Goal: Task Accomplishment & Management: Use online tool/utility

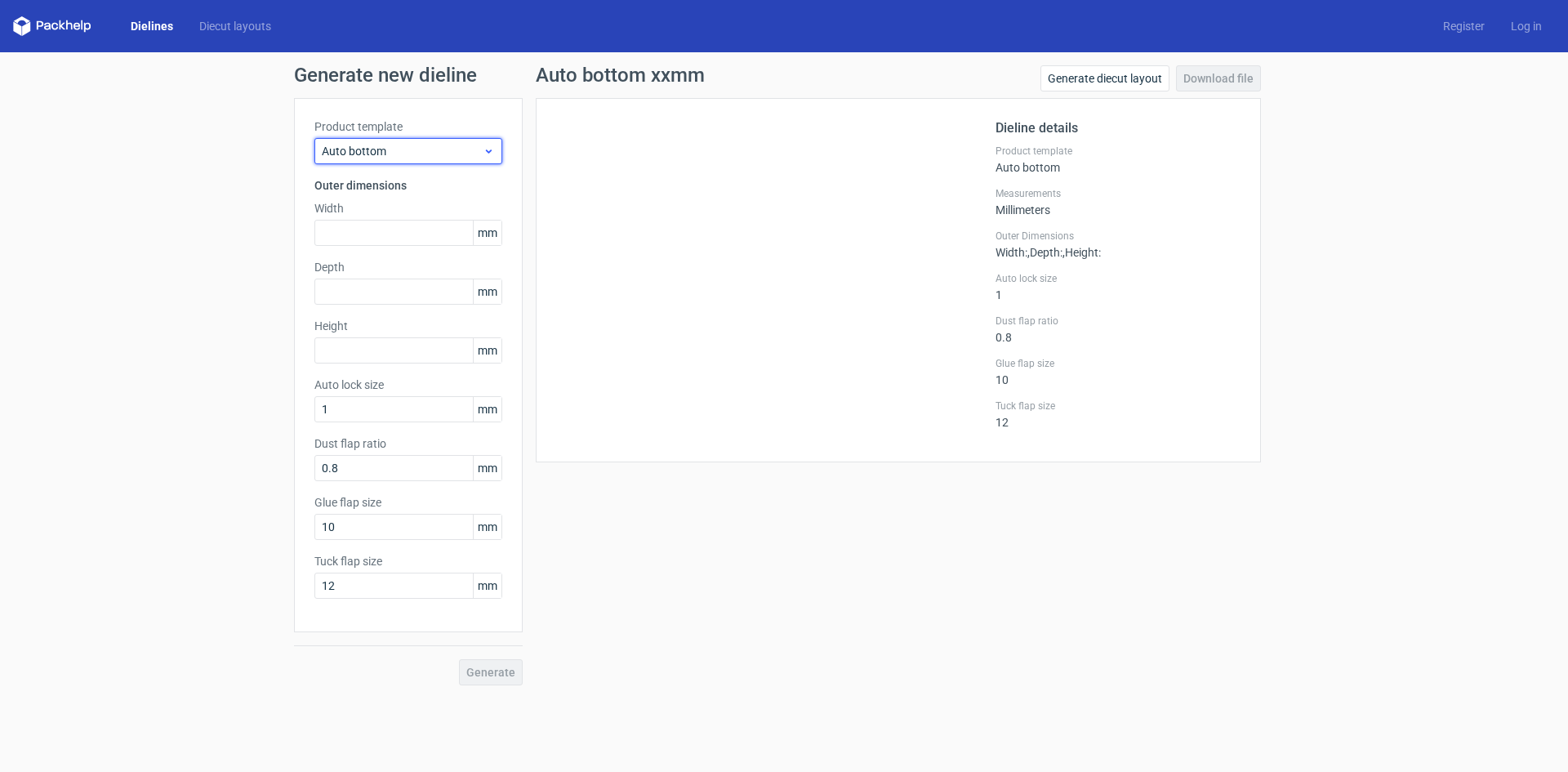
click at [423, 142] on div "Auto bottom" at bounding box center [408, 151] width 188 height 26
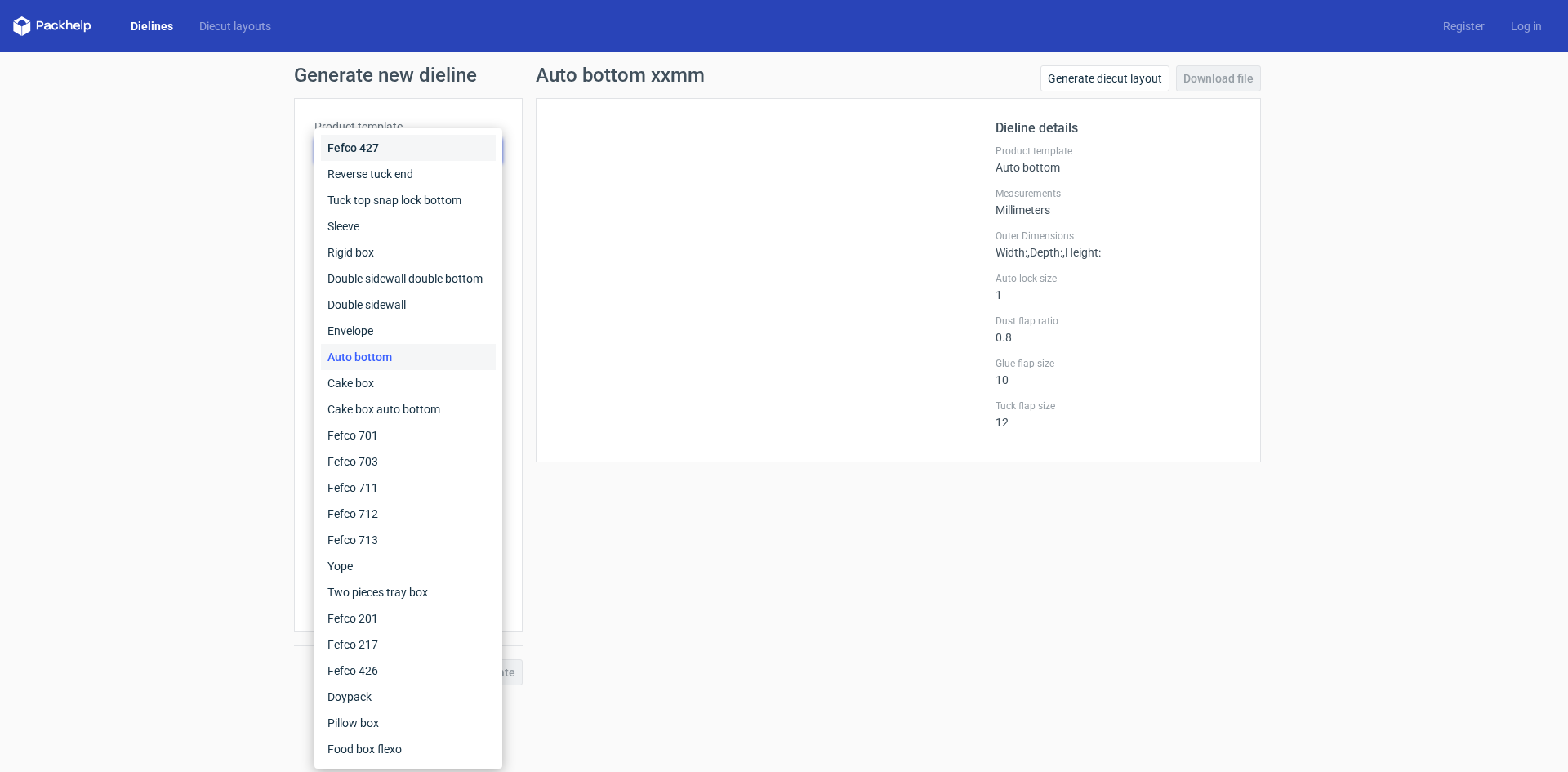
click at [423, 142] on div "Fefco 427" at bounding box center [408, 148] width 175 height 26
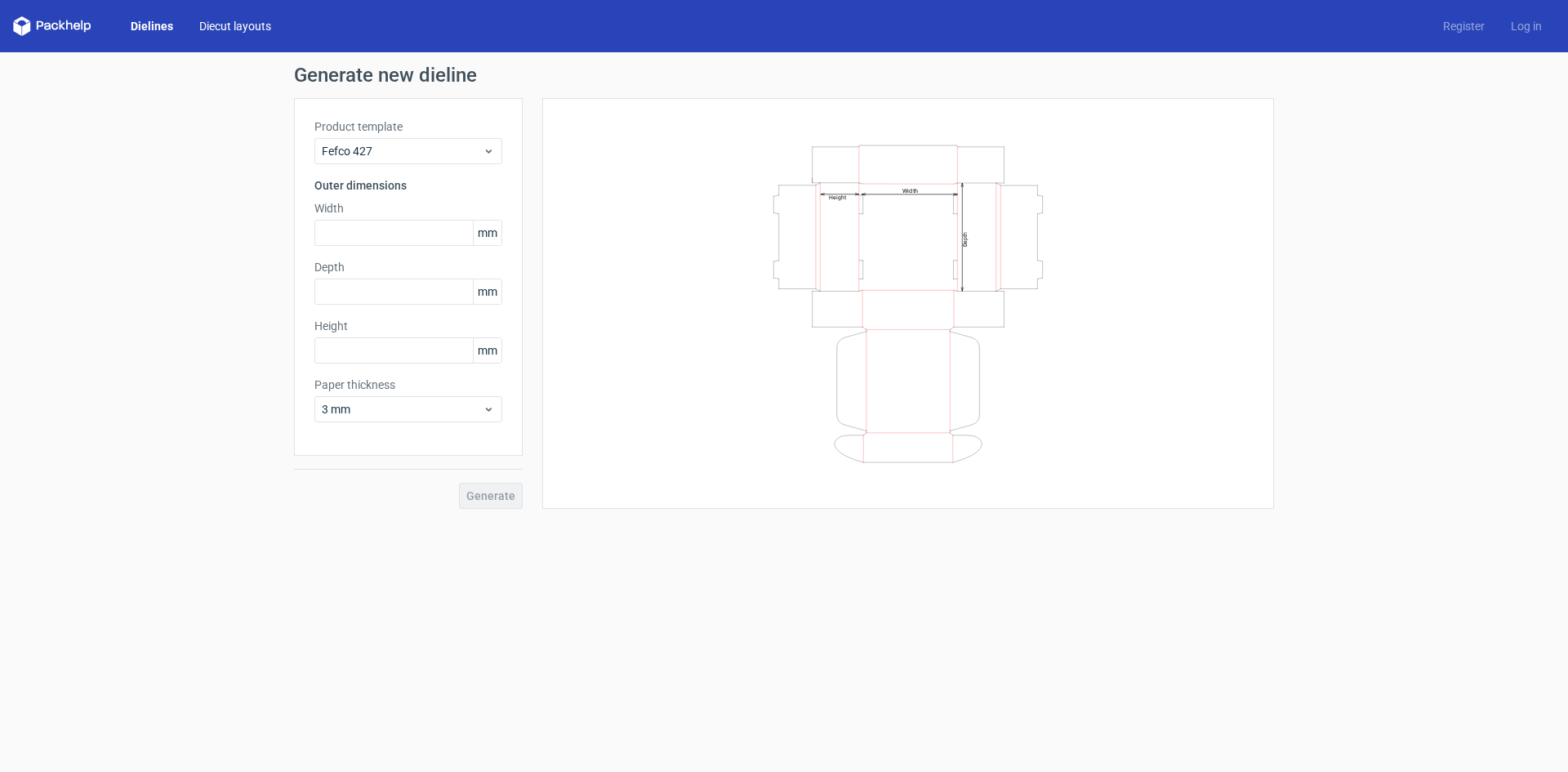
click at [214, 29] on link "Diecut layouts" at bounding box center [235, 25] width 98 height 16
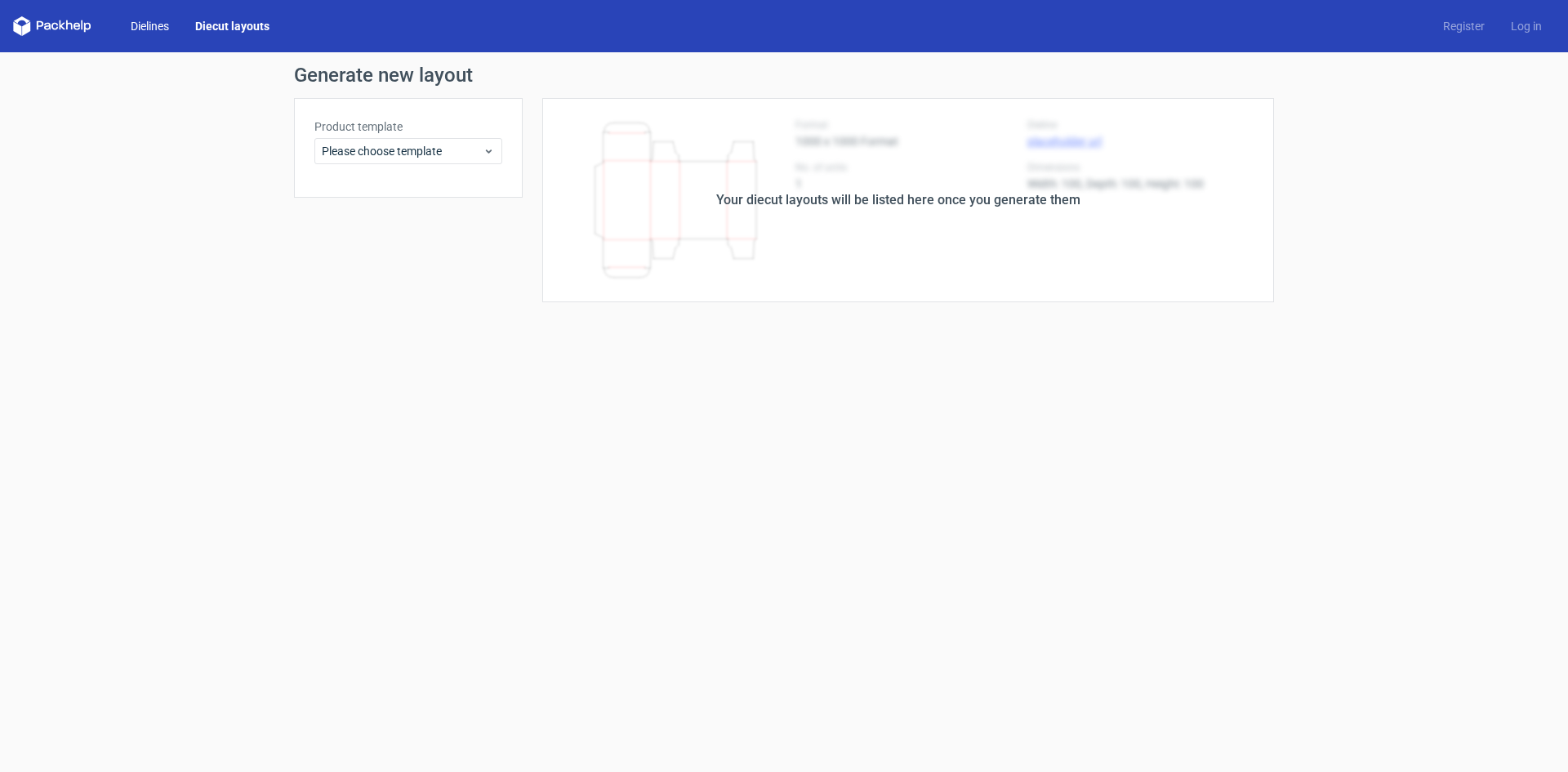
click at [134, 28] on link "Dielines" at bounding box center [149, 25] width 65 height 16
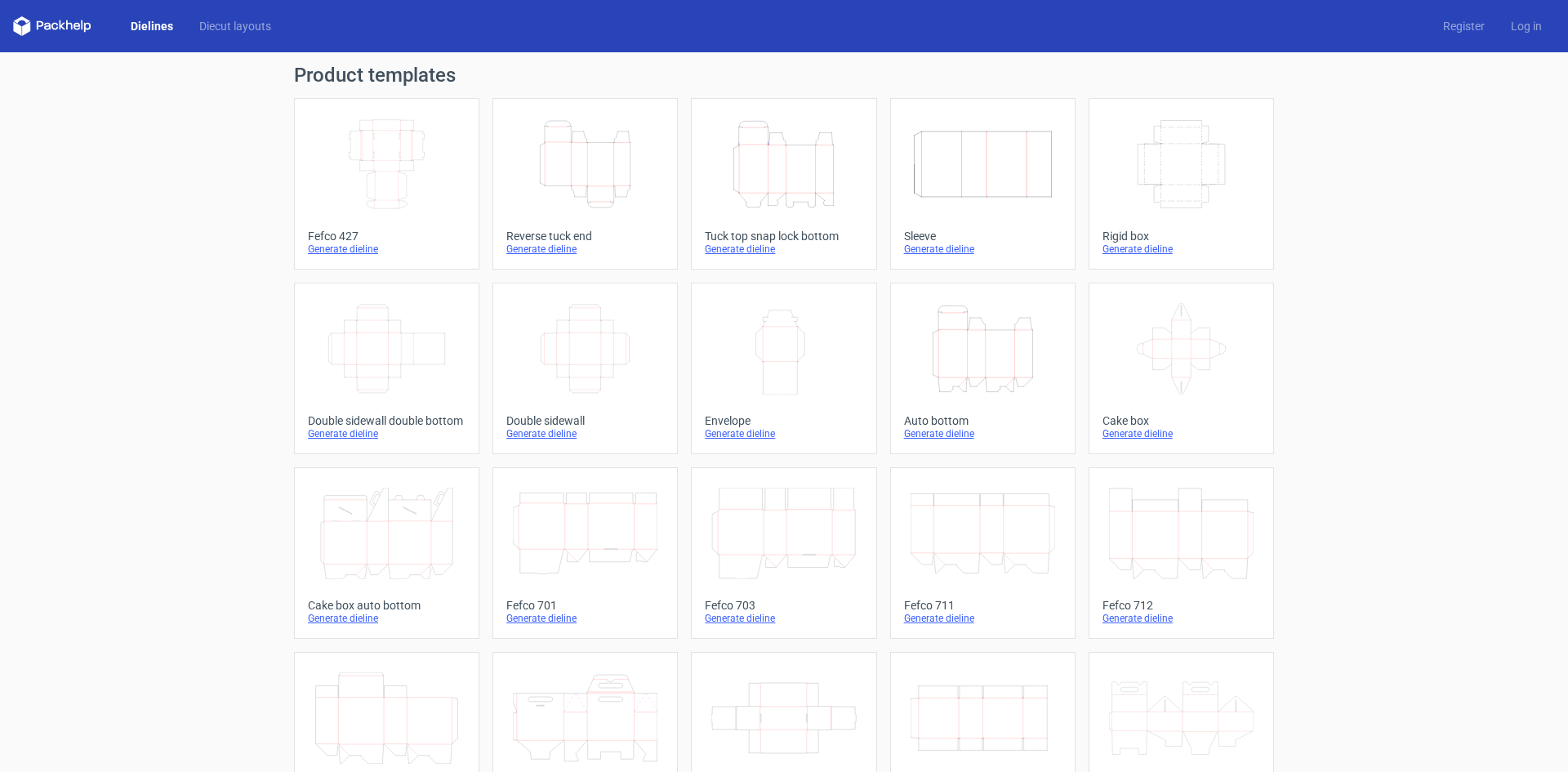
click at [802, 193] on icon "Height Depth Width" at bounding box center [784, 163] width 145 height 91
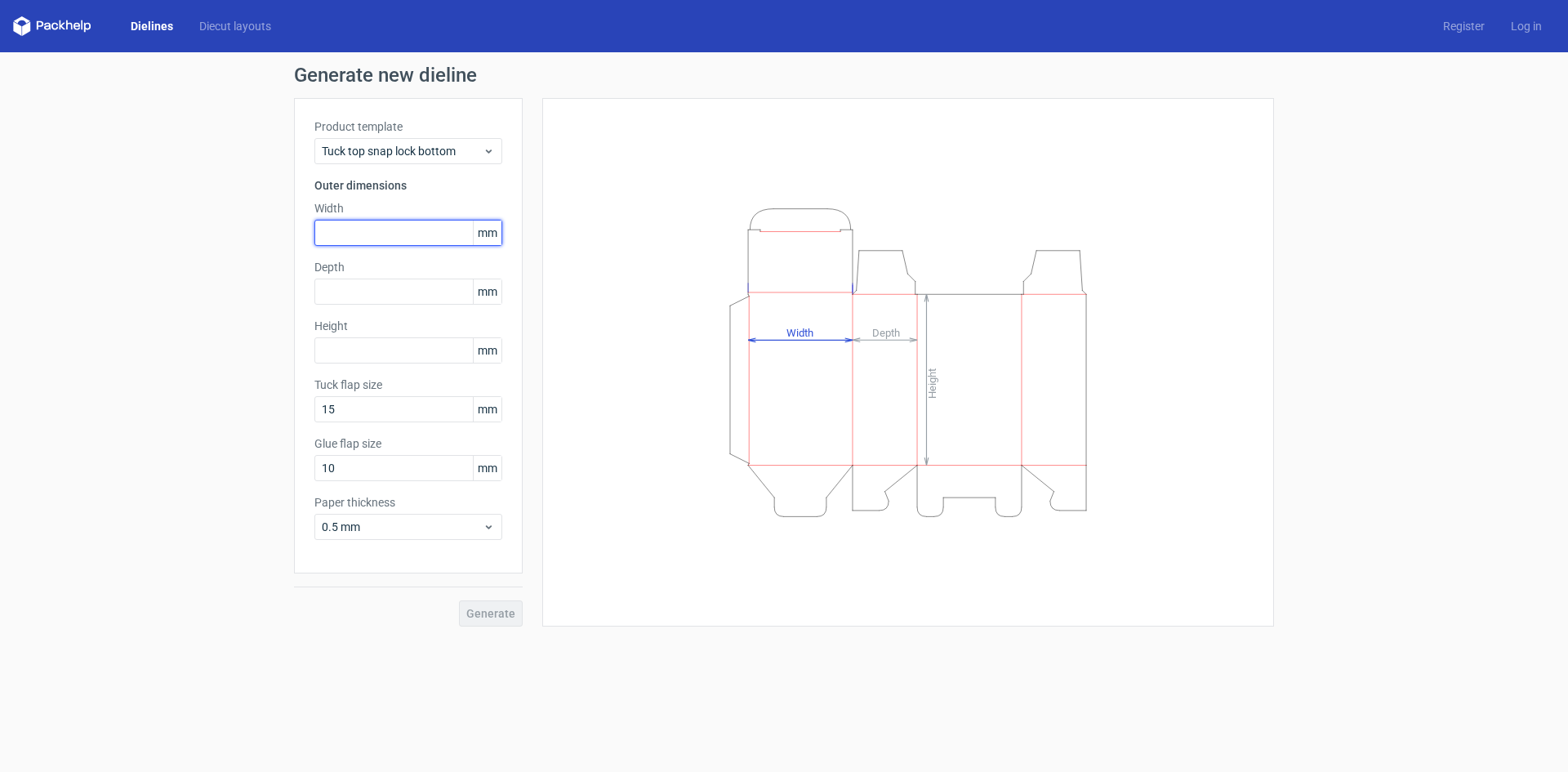
click at [384, 239] on input "text" at bounding box center [408, 233] width 188 height 26
type input "102"
type input "159"
type input "22"
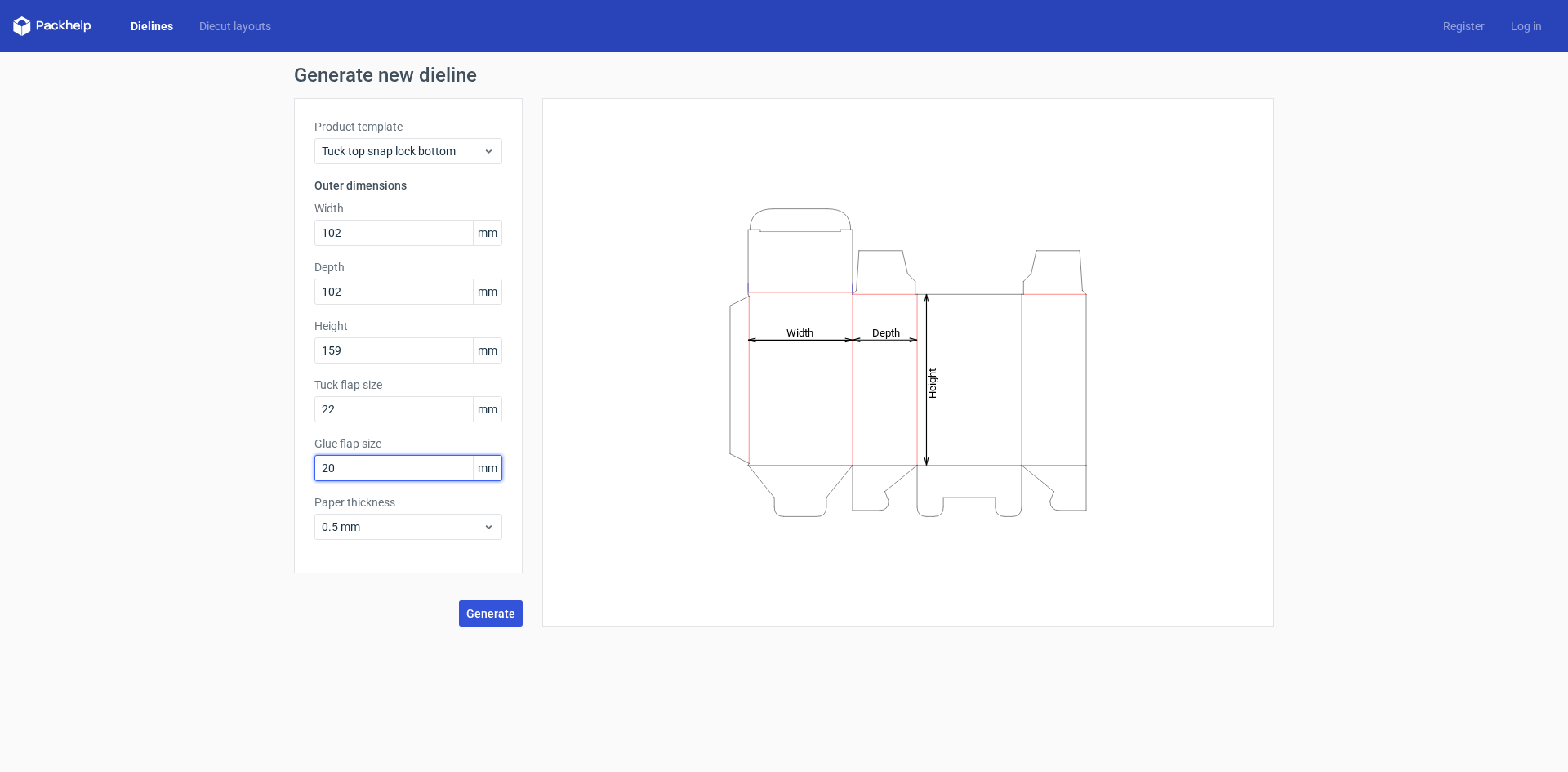
type input "20"
click at [501, 611] on span "Generate" at bounding box center [491, 613] width 49 height 11
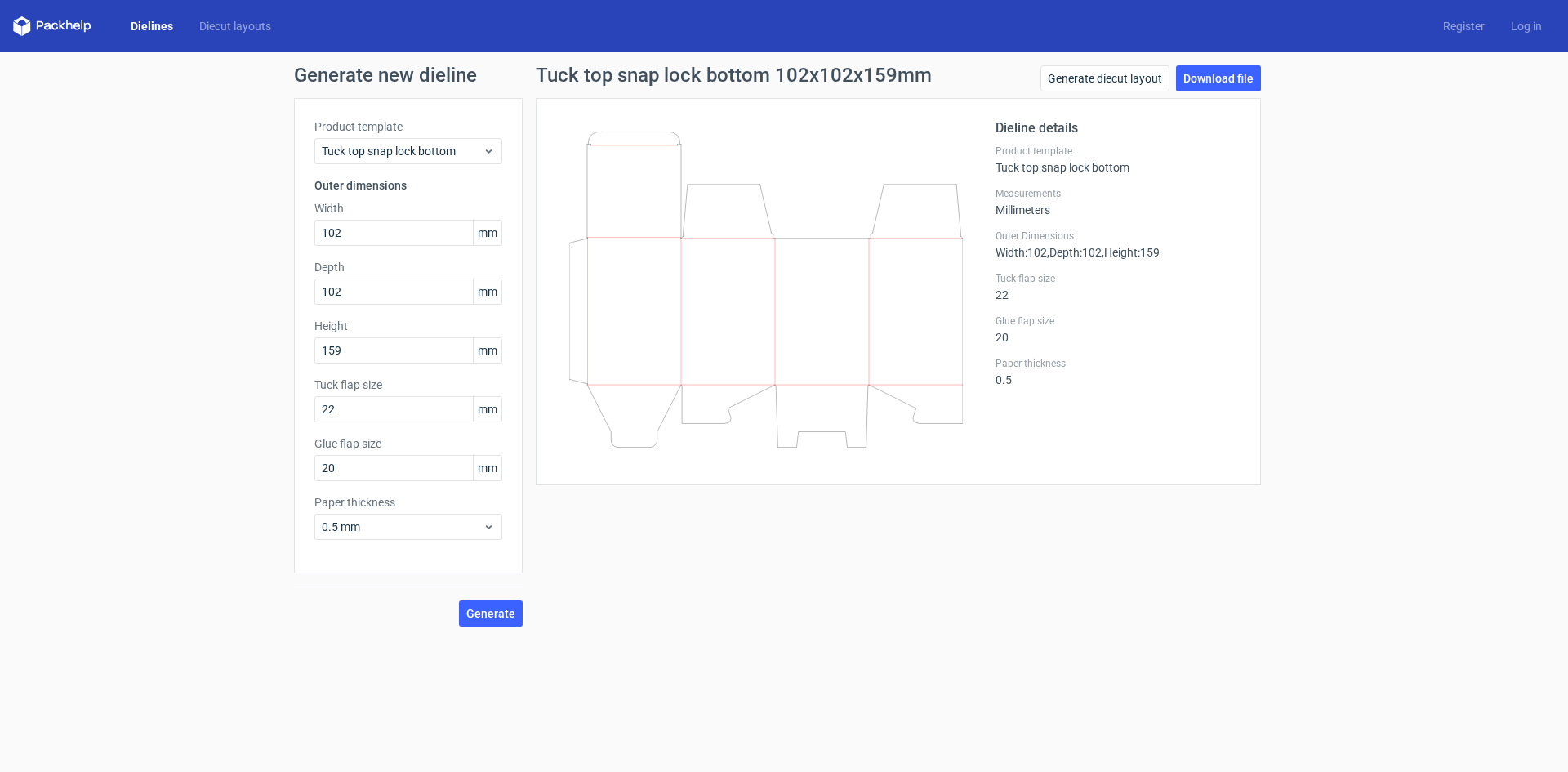
click at [1362, 358] on div "Generate new dieline Product template Tuck top snap lock bottom Outer dimension…" at bounding box center [784, 347] width 1568 height 588
click at [894, 724] on form "Generate new dieline Product template Tuck top snap lock bottom Outer dimension…" at bounding box center [784, 412] width 1568 height 719
